Goal: Task Accomplishment & Management: Use online tool/utility

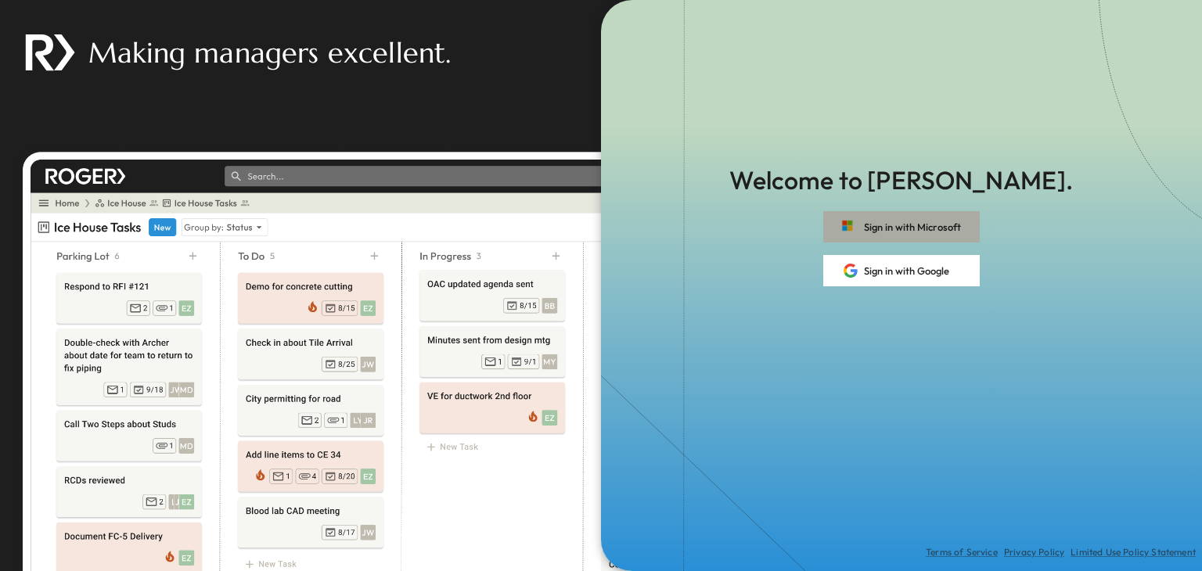
click at [891, 223] on button "Sign in with Microsoft" at bounding box center [901, 226] width 157 height 31
